Goal: Check status: Check status

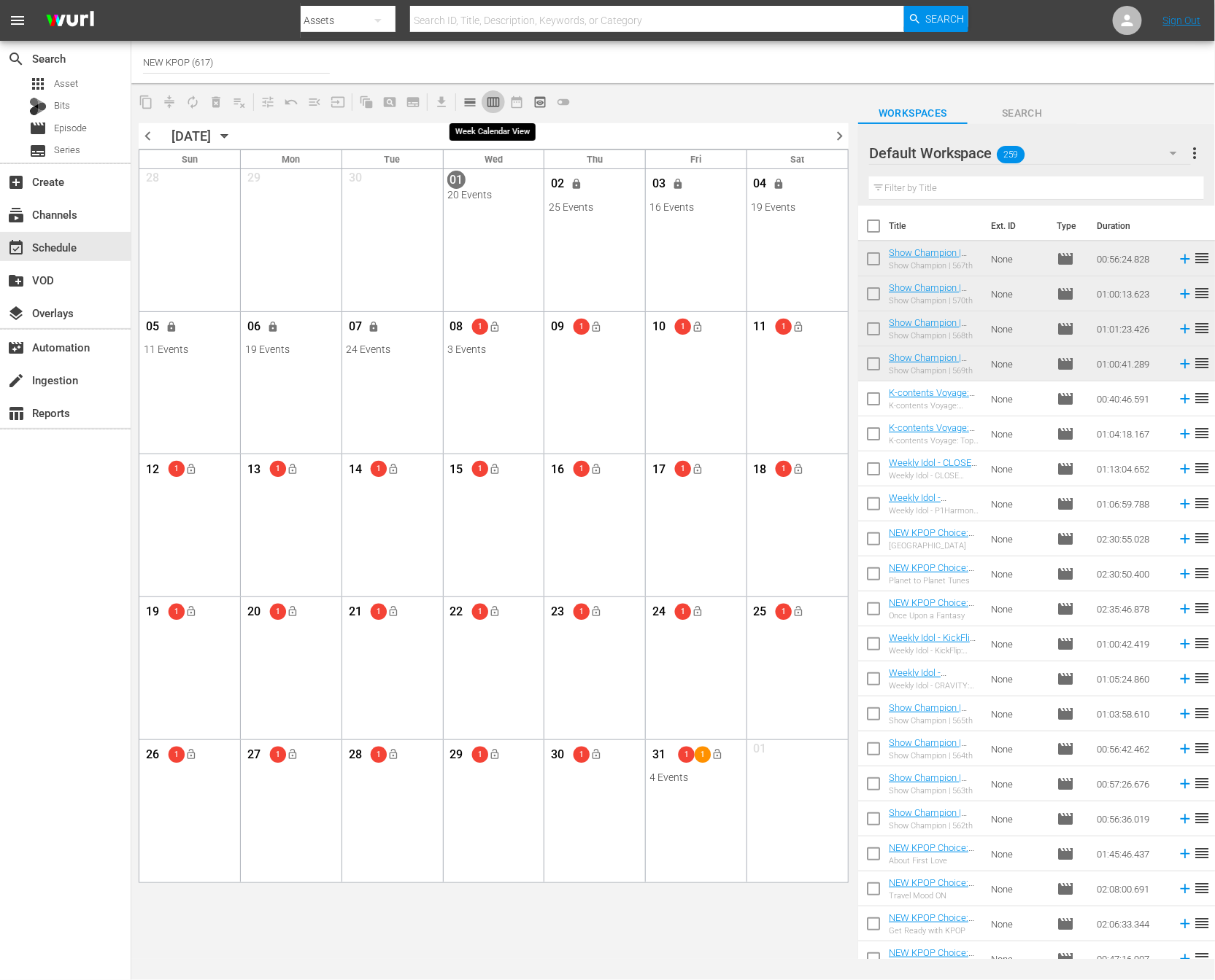
click at [486, 106] on span "calendar_view_week_outlined" at bounding box center [493, 102] width 15 height 15
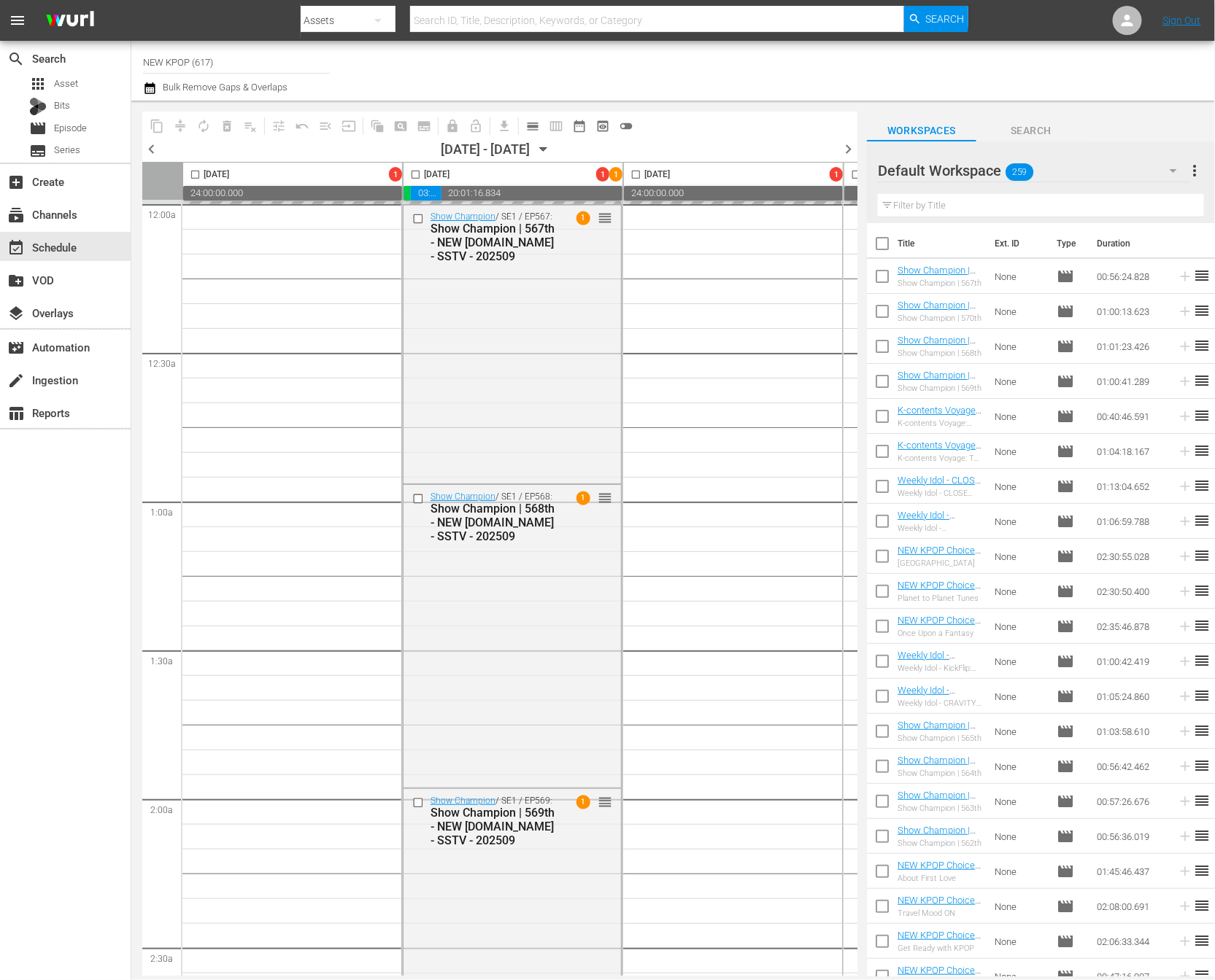
click at [153, 146] on span "chevron_left" at bounding box center [151, 149] width 19 height 19
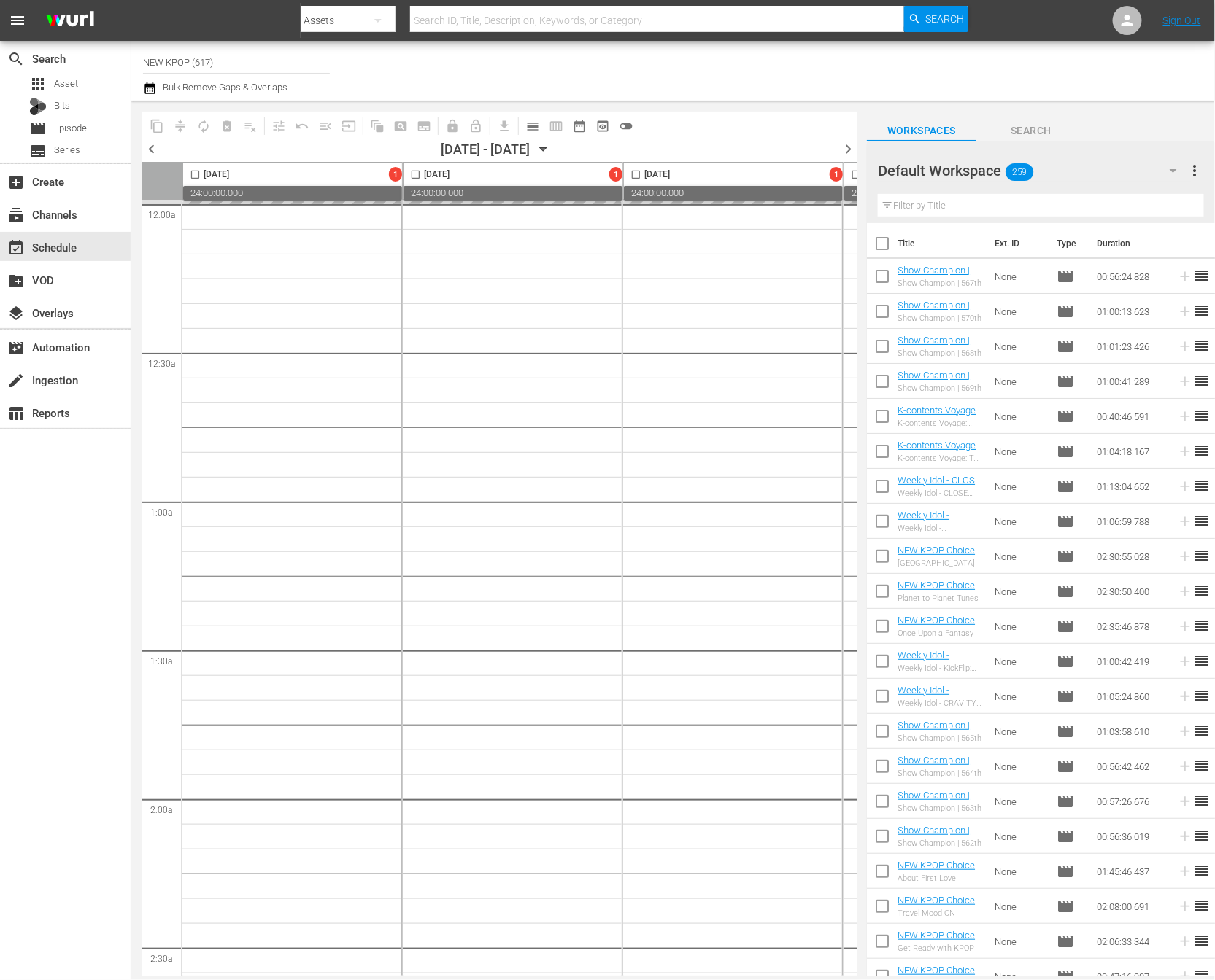
click at [155, 149] on span "chevron_left" at bounding box center [151, 149] width 19 height 19
click at [151, 151] on span "chevron_left" at bounding box center [151, 149] width 19 height 19
click at [157, 149] on span "chevron_left" at bounding box center [151, 149] width 19 height 19
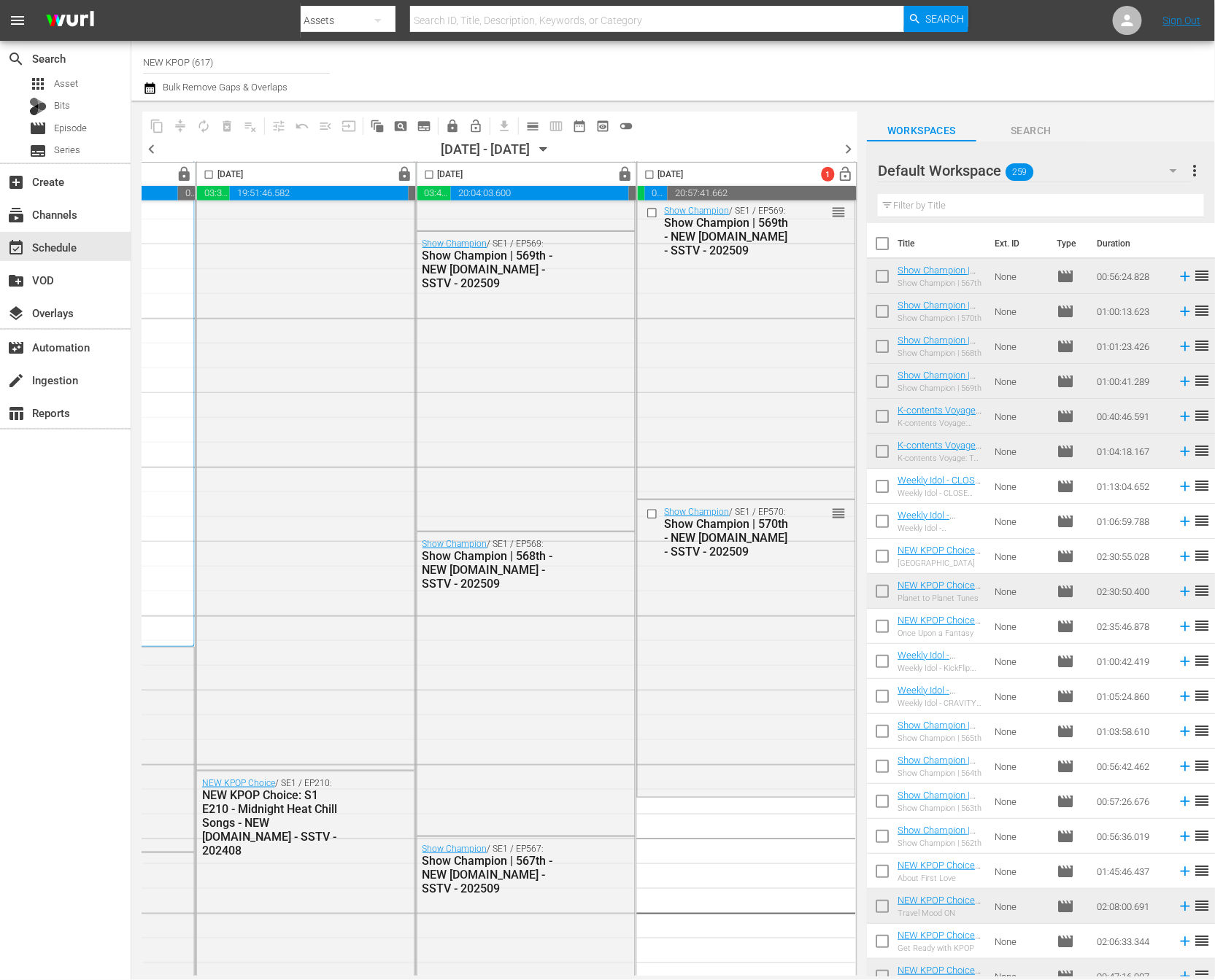
scroll to position [0, 871]
